Goal: Task Accomplishment & Management: Complete application form

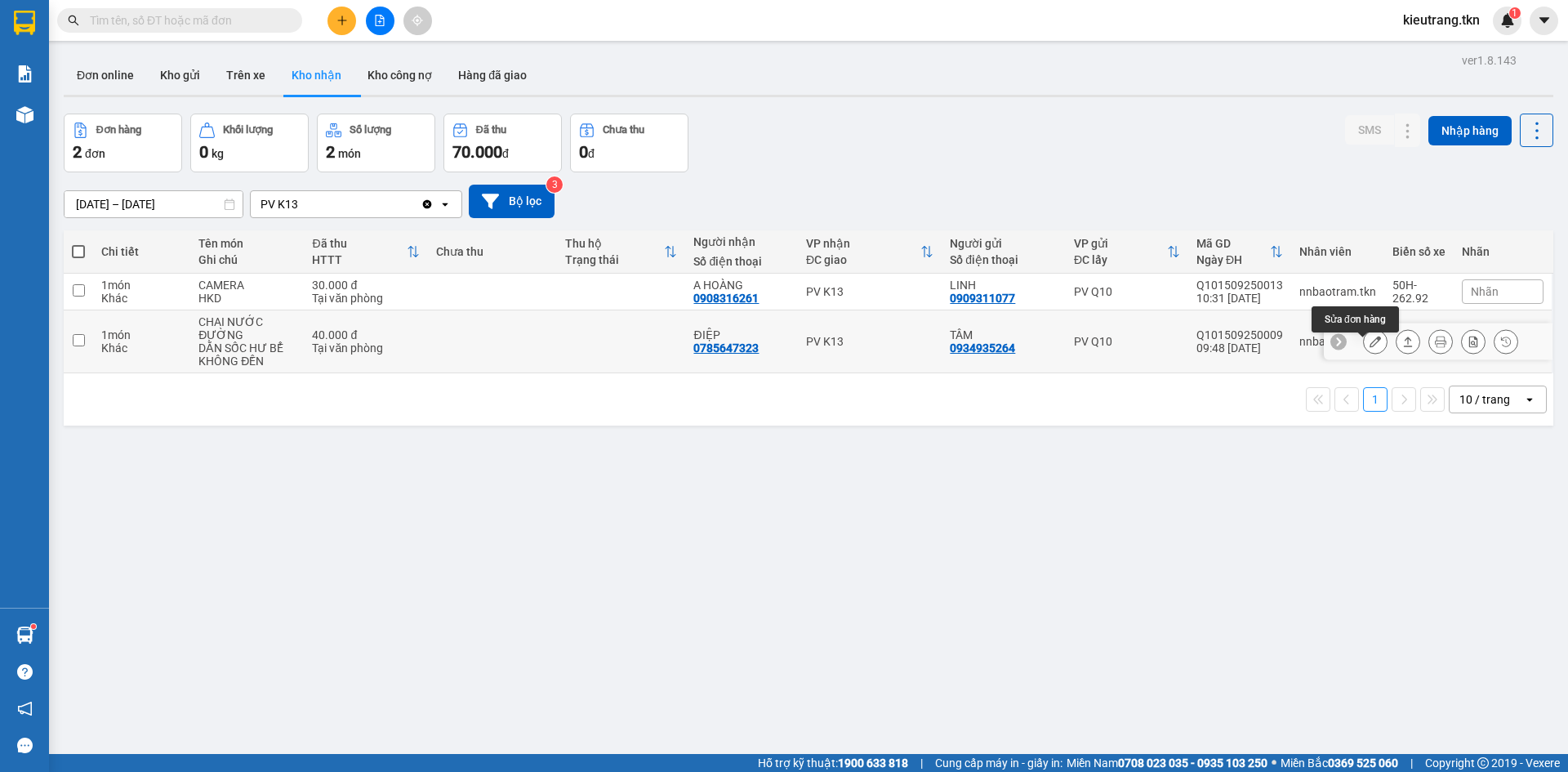
click at [1369, 348] on icon at bounding box center [1374, 341] width 11 height 11
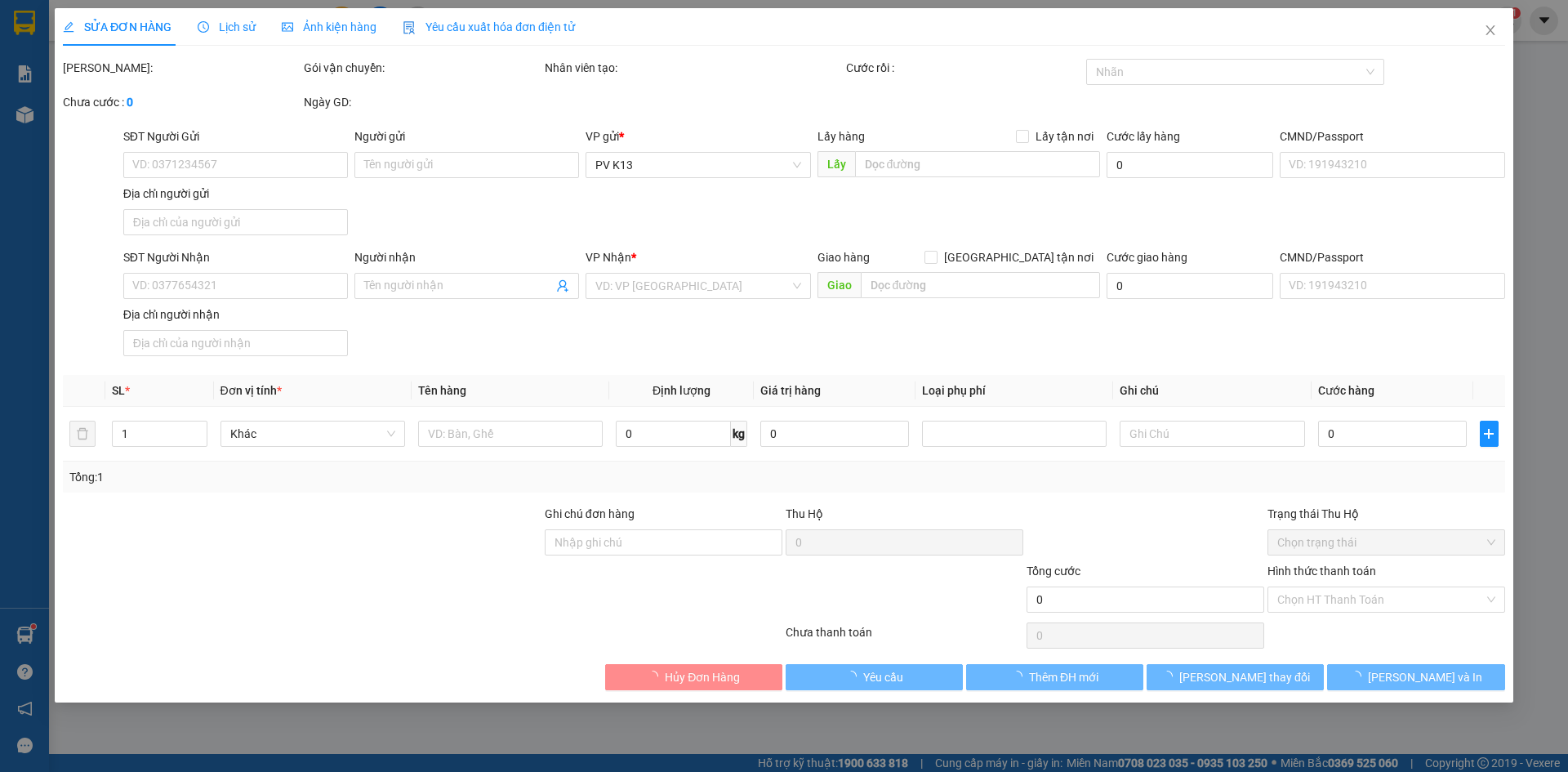
type input "0934935264"
type input "TÂM"
type input "0785647323"
type input "ĐIỆP"
type input "40.000"
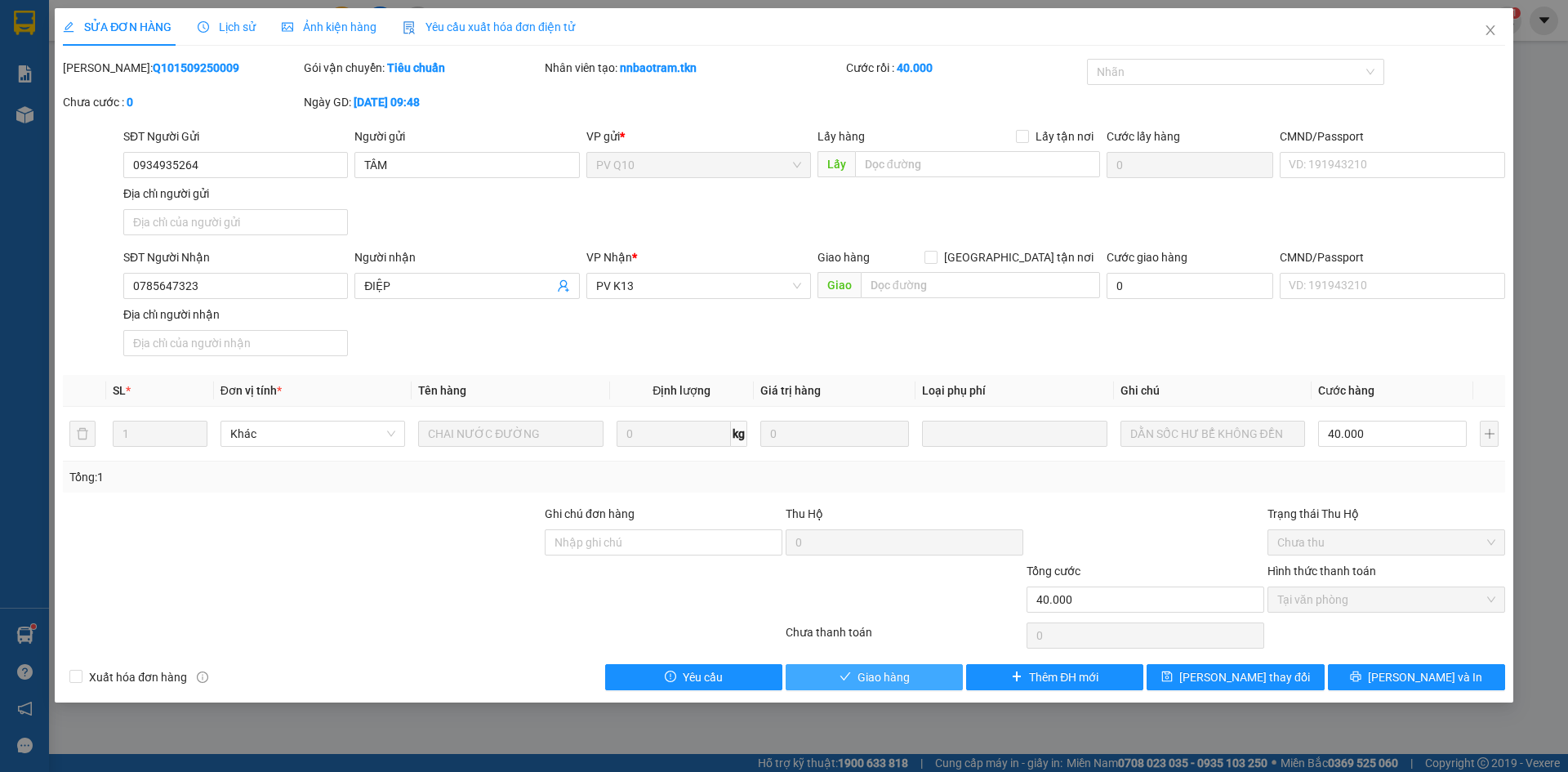
click at [867, 686] on span "Giao hàng" at bounding box center [883, 677] width 52 height 18
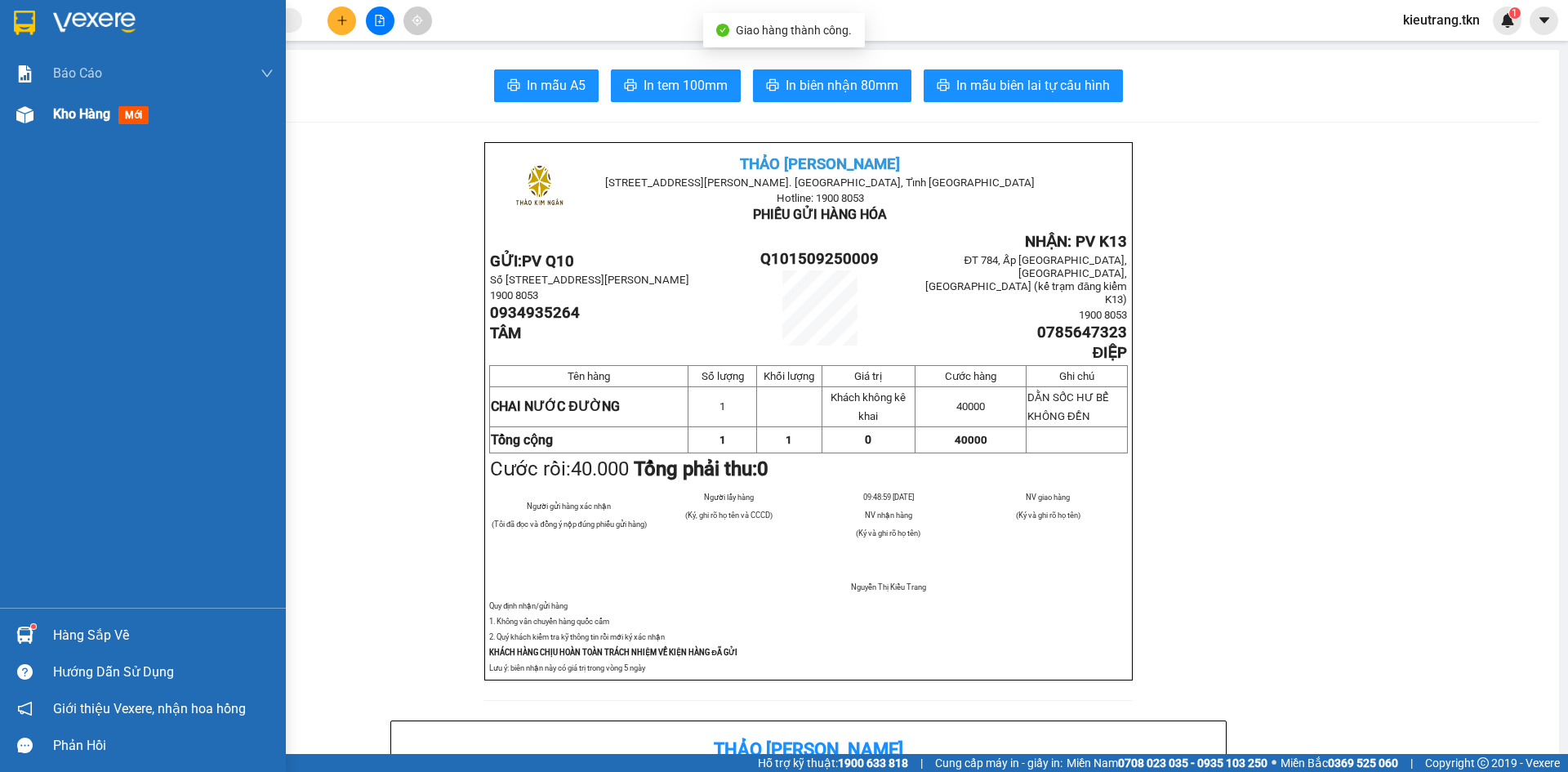
click at [65, 113] on span "Kho hàng" at bounding box center [81, 114] width 57 height 16
